Goal: Transaction & Acquisition: Purchase product/service

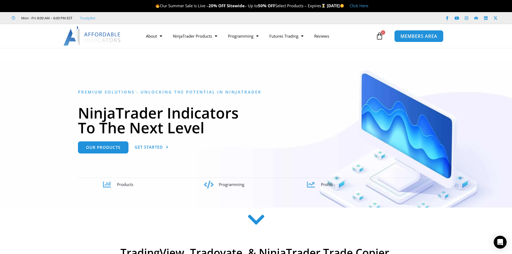
click at [426, 37] on span "MEMBERS AREA" at bounding box center [418, 36] width 37 height 5
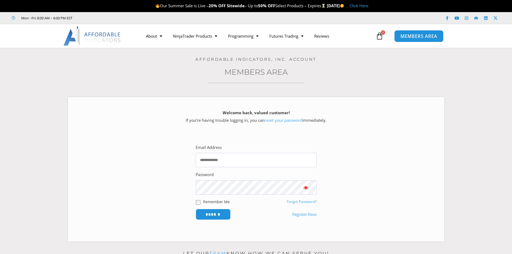
click at [421, 40] on link "MEMBERS AREA" at bounding box center [418, 36] width 49 height 12
click at [215, 163] on input "Email Address" at bounding box center [256, 160] width 121 height 14
type input "**********"
click at [306, 189] on span "Show password" at bounding box center [305, 187] width 5 height 5
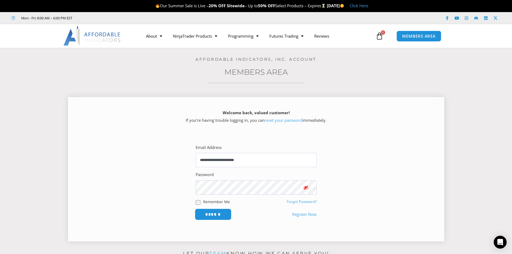
click at [206, 216] on input "******" at bounding box center [213, 215] width 37 height 12
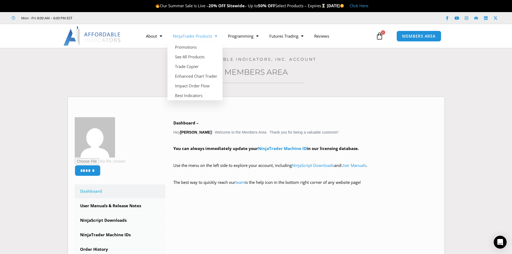
click at [214, 37] on span "Menu" at bounding box center [214, 35] width 5 height 9
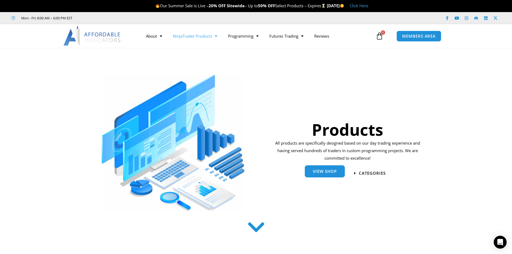
click at [332, 173] on span "View Shop" at bounding box center [325, 171] width 24 height 4
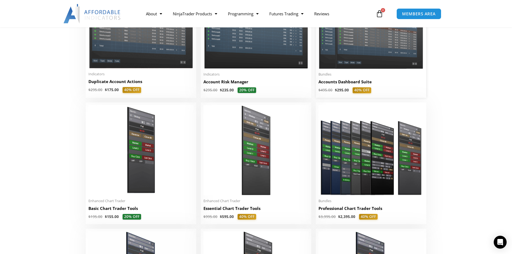
scroll to position [188, 0]
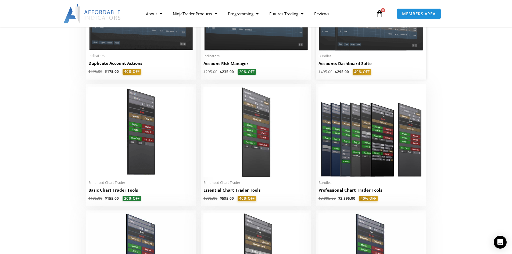
click at [365, 46] on img at bounding box center [370, 9] width 105 height 84
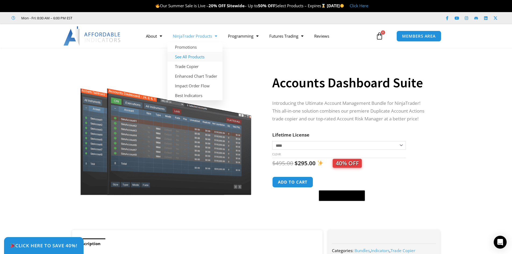
click at [199, 57] on link "See All Products" at bounding box center [194, 57] width 55 height 10
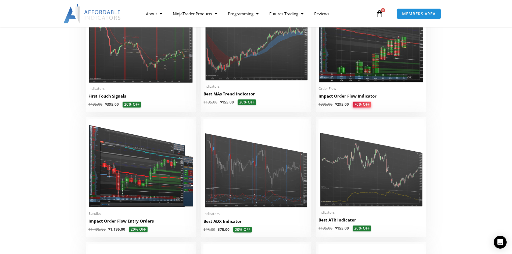
scroll to position [941, 0]
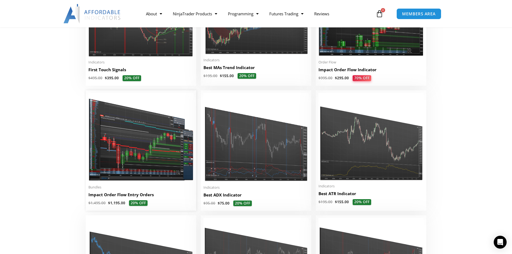
click at [132, 150] on img at bounding box center [140, 137] width 105 height 89
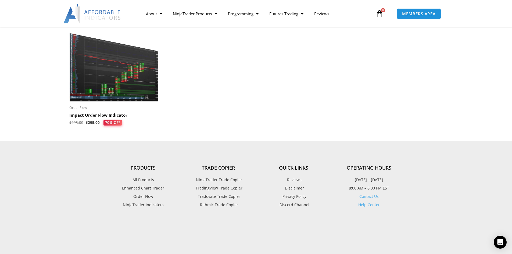
scroll to position [1075, 0]
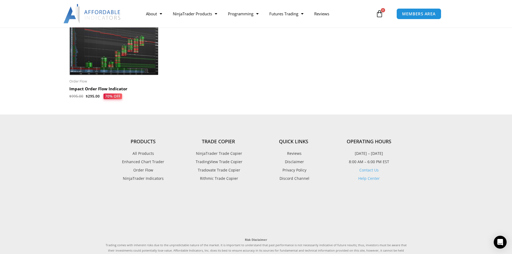
click at [123, 52] on img at bounding box center [113, 37] width 89 height 77
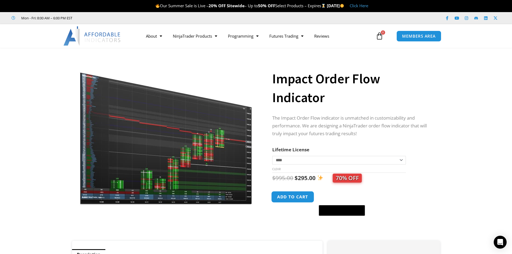
click at [294, 195] on button "Add to cart" at bounding box center [292, 197] width 43 height 12
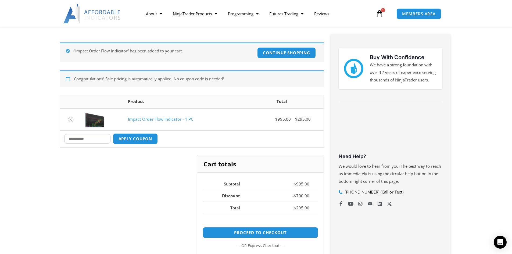
scroll to position [81, 0]
click at [90, 140] on input "Coupon:" at bounding box center [87, 138] width 46 height 9
click at [283, 232] on link "Proceed to checkout" at bounding box center [260, 233] width 121 height 12
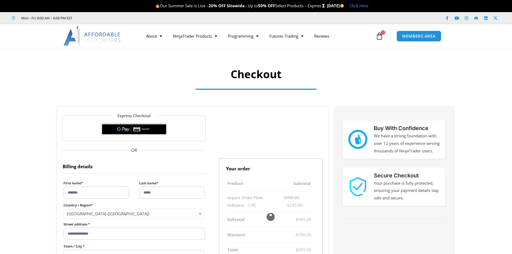
select select "**"
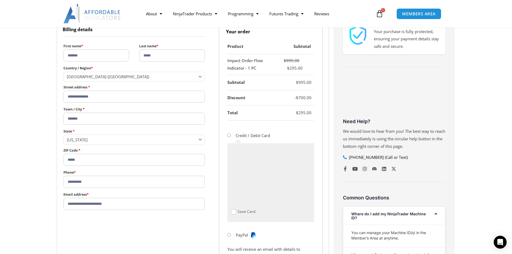
scroll to position [161, 0]
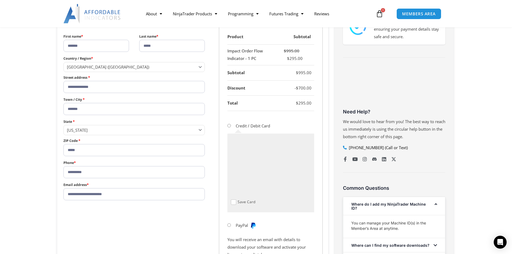
click at [234, 203] on span "Checkout" at bounding box center [233, 201] width 5 height 5
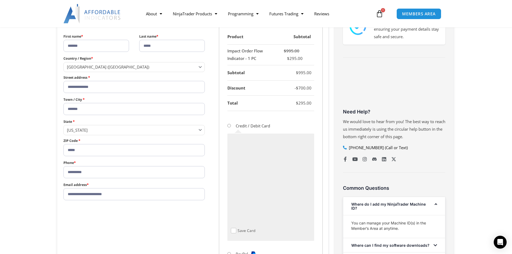
click at [234, 231] on span "Checkout" at bounding box center [233, 230] width 5 height 5
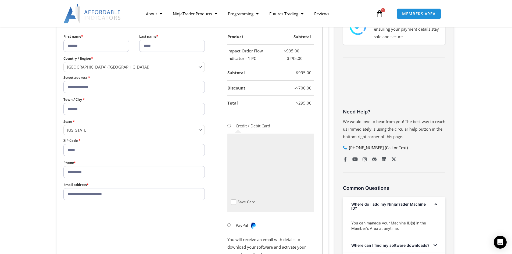
click at [235, 203] on span "Checkout" at bounding box center [233, 201] width 5 height 5
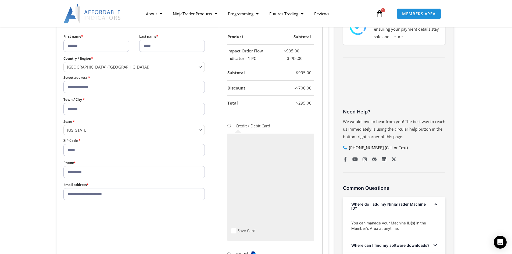
click at [232, 230] on span "Checkout" at bounding box center [233, 230] width 5 height 5
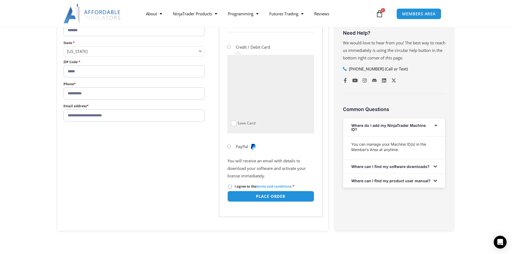
scroll to position [242, 0]
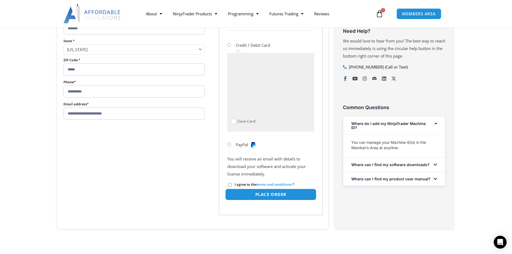
click at [254, 197] on button "Place order" at bounding box center [270, 195] width 91 height 12
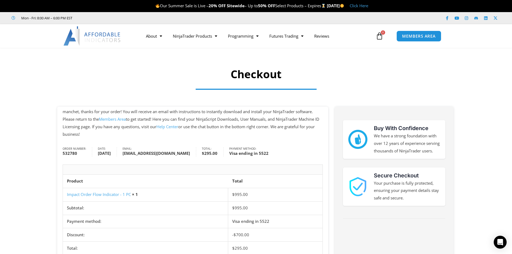
scroll to position [54, 0]
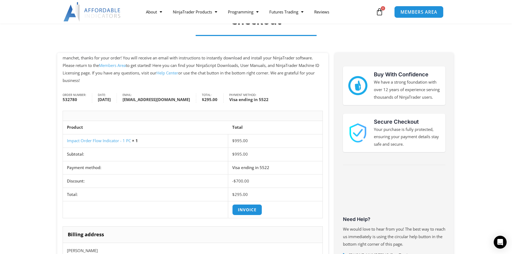
click at [414, 16] on link "MEMBERS AREA" at bounding box center [418, 12] width 49 height 12
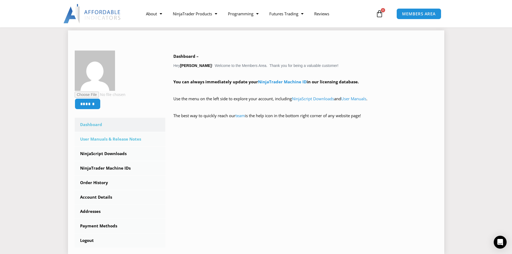
scroll to position [81, 0]
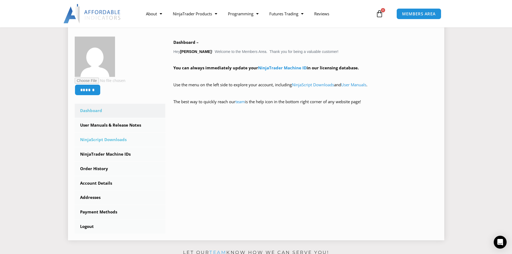
click at [101, 139] on link "NinjaScript Downloads" at bounding box center [120, 140] width 91 height 14
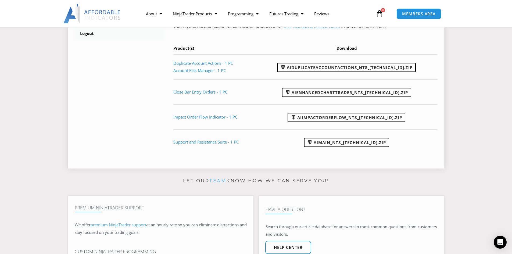
scroll to position [269, 0]
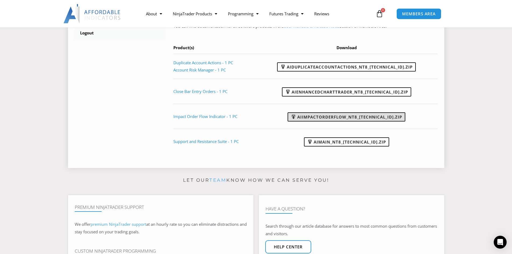
click at [319, 119] on link "AIImpactOrderFlow_NT8_[TECHNICAL_ID].zip" at bounding box center [347, 116] width 118 height 9
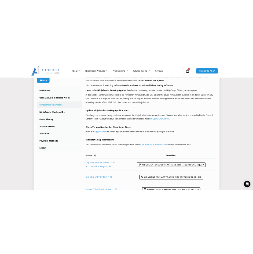
scroll to position [54, 0]
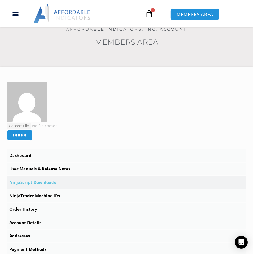
click at [203, 16] on span "MEMBERS AREA" at bounding box center [195, 14] width 37 height 5
